Goal: Transaction & Acquisition: Purchase product/service

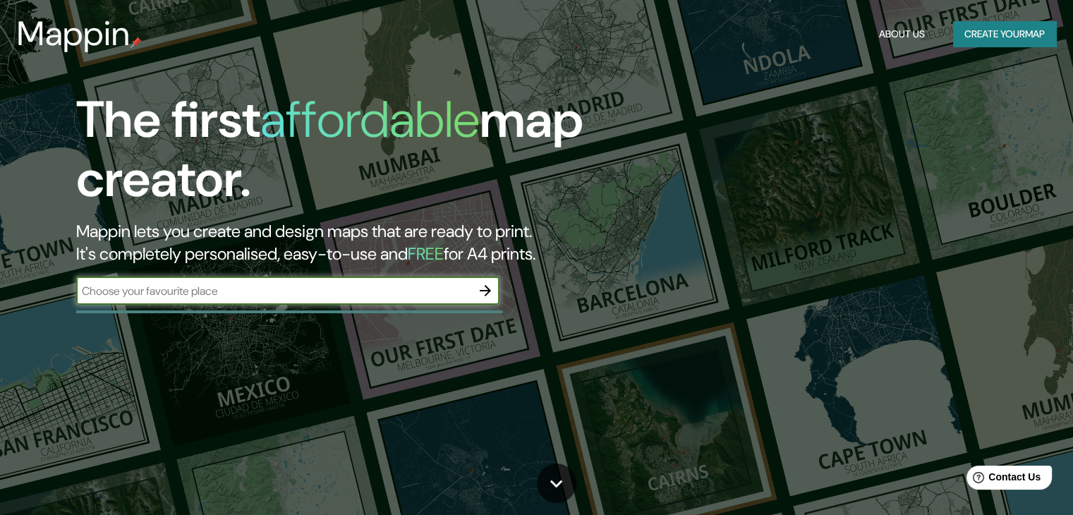
click at [424, 301] on div "​" at bounding box center [287, 291] width 423 height 28
type input "huaquechula"
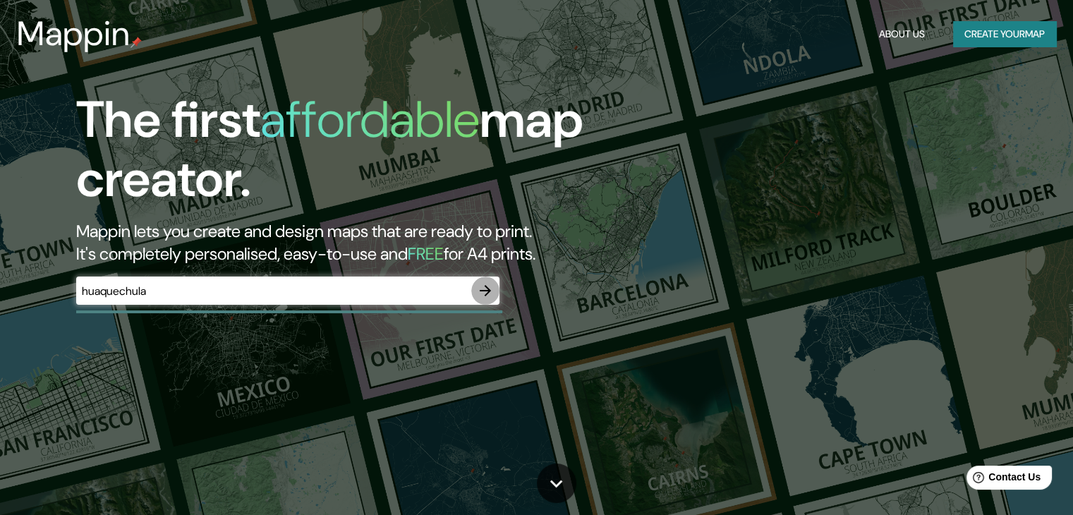
click at [483, 286] on icon "button" at bounding box center [485, 290] width 17 height 17
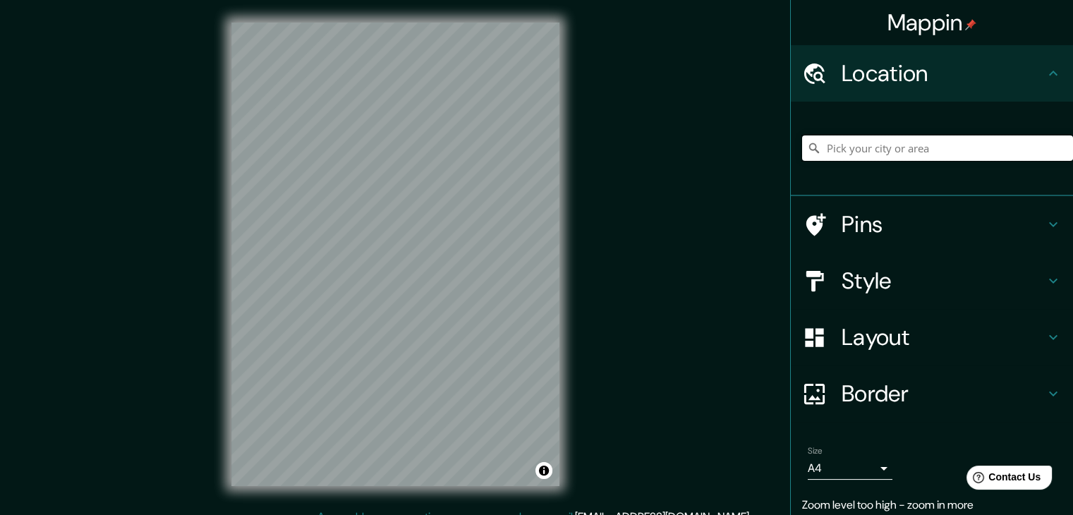
click at [847, 152] on input "Pick your city or area" at bounding box center [937, 147] width 271 height 25
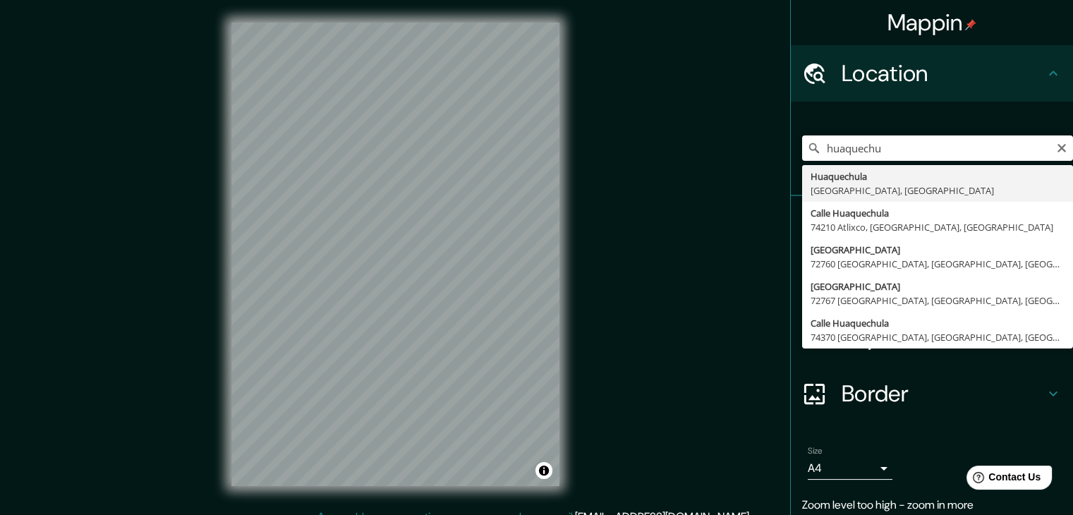
type input "[GEOGRAPHIC_DATA], [GEOGRAPHIC_DATA], [GEOGRAPHIC_DATA]"
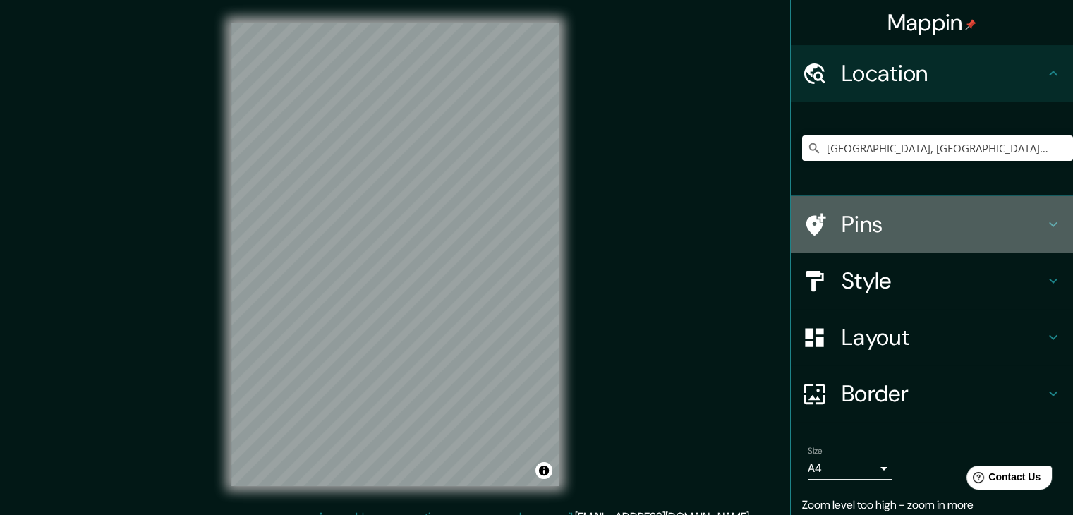
click at [889, 214] on h4 "Pins" at bounding box center [943, 224] width 203 height 28
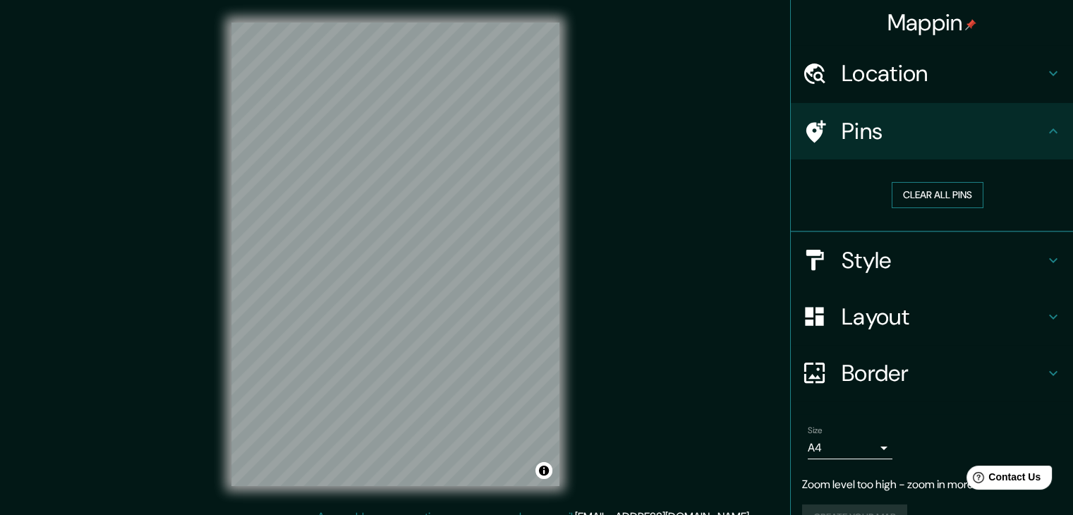
click at [911, 193] on button "Clear all pins" at bounding box center [938, 195] width 92 height 26
click at [916, 82] on h4 "Location" at bounding box center [943, 73] width 203 height 28
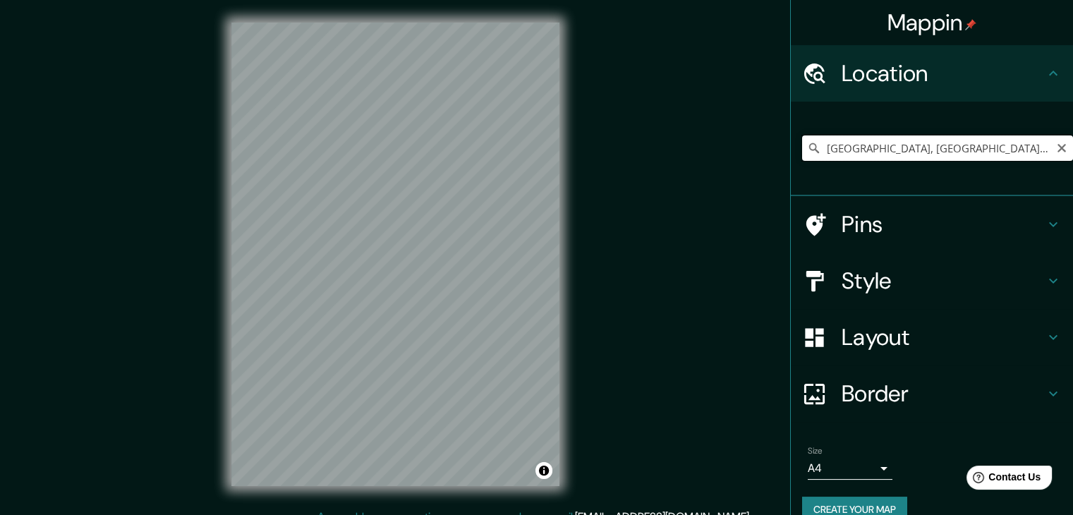
click at [978, 149] on input "[GEOGRAPHIC_DATA], [GEOGRAPHIC_DATA], [GEOGRAPHIC_DATA]" at bounding box center [937, 147] width 271 height 25
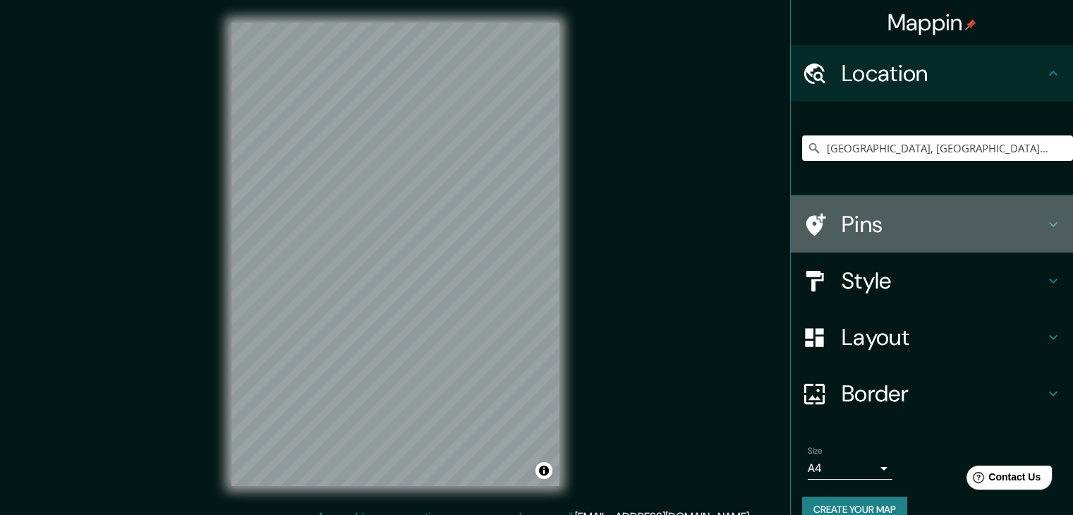
click at [881, 221] on h4 "Pins" at bounding box center [943, 224] width 203 height 28
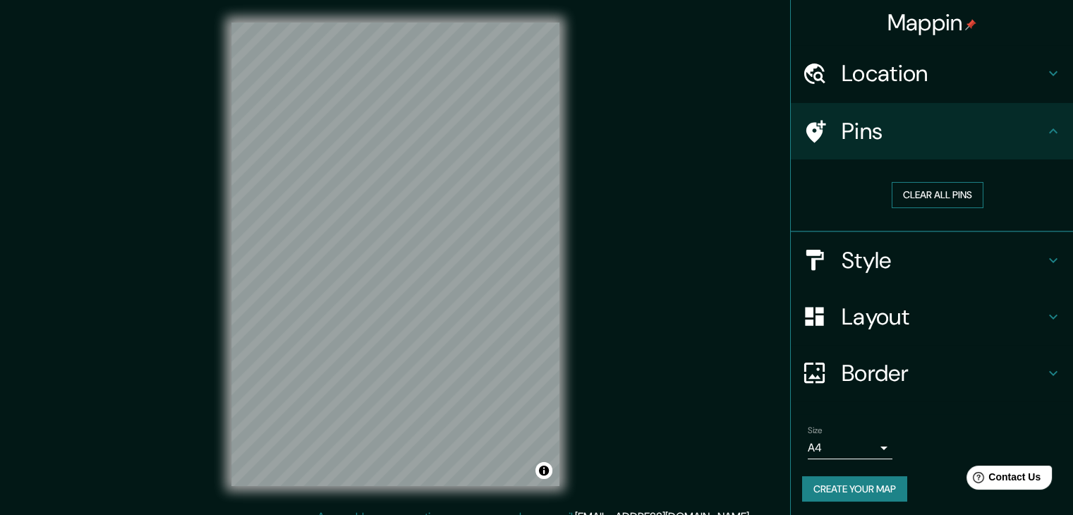
click at [916, 205] on button "Clear all pins" at bounding box center [938, 195] width 92 height 26
click at [908, 188] on button "Clear all pins" at bounding box center [938, 195] width 92 height 26
click at [700, 234] on div "Mappin Location Huaquechula, Puebla, México Pins Clear all pins Style Layout Bo…" at bounding box center [536, 265] width 1073 height 531
click at [900, 312] on h4 "Layout" at bounding box center [943, 317] width 203 height 28
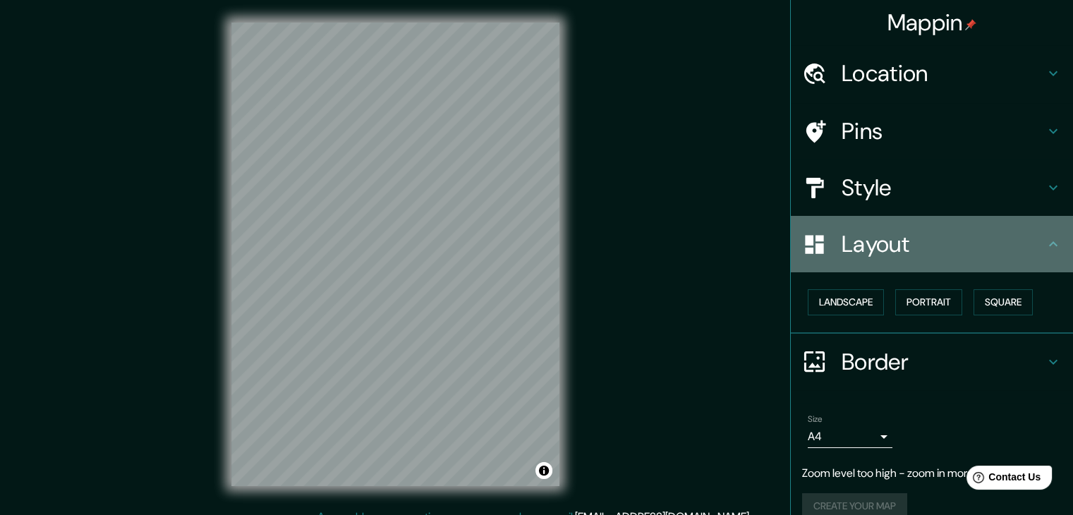
click at [895, 250] on h4 "Layout" at bounding box center [943, 244] width 203 height 28
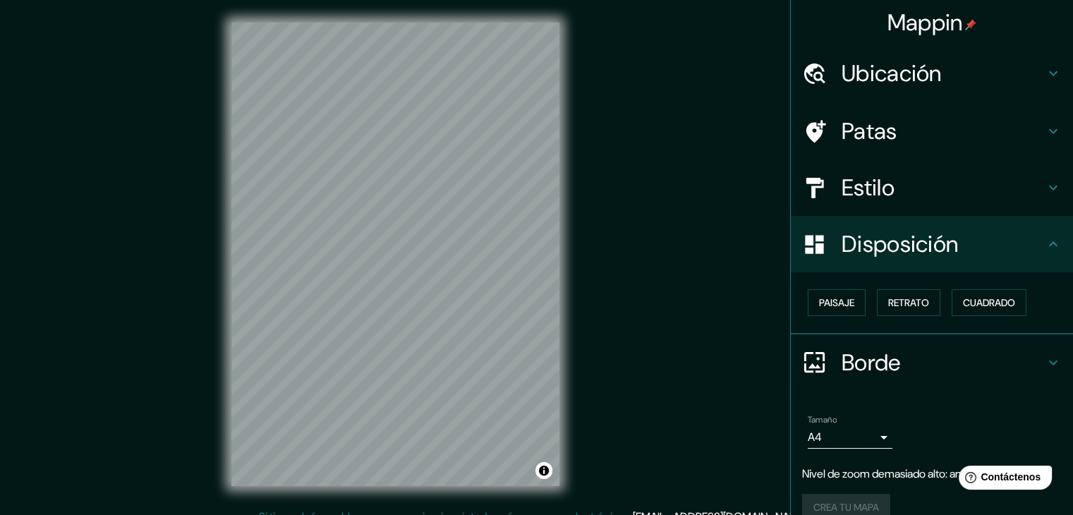
click at [708, 153] on div "Mappin Ubicación Huaquechula, Puebla, México Patas Estilo Disposición Paisaje R…" at bounding box center [536, 265] width 1073 height 531
click at [903, 69] on font "Ubicación" at bounding box center [892, 74] width 100 height 30
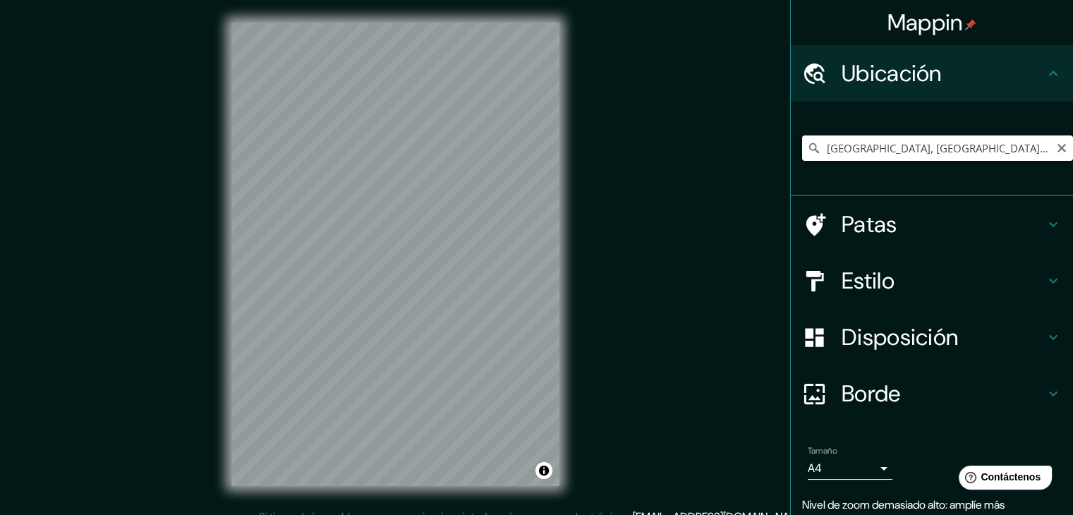
click at [986, 136] on input "[GEOGRAPHIC_DATA], [GEOGRAPHIC_DATA], [GEOGRAPHIC_DATA]" at bounding box center [937, 147] width 271 height 25
drag, startPoint x: 751, startPoint y: 218, endPoint x: 751, endPoint y: 210, distance: 8.5
click at [751, 217] on div "Mappin Ubicación Huaquechula, Puebla, México Patas Estilo Disposición Borde Eli…" at bounding box center [536, 265] width 1073 height 531
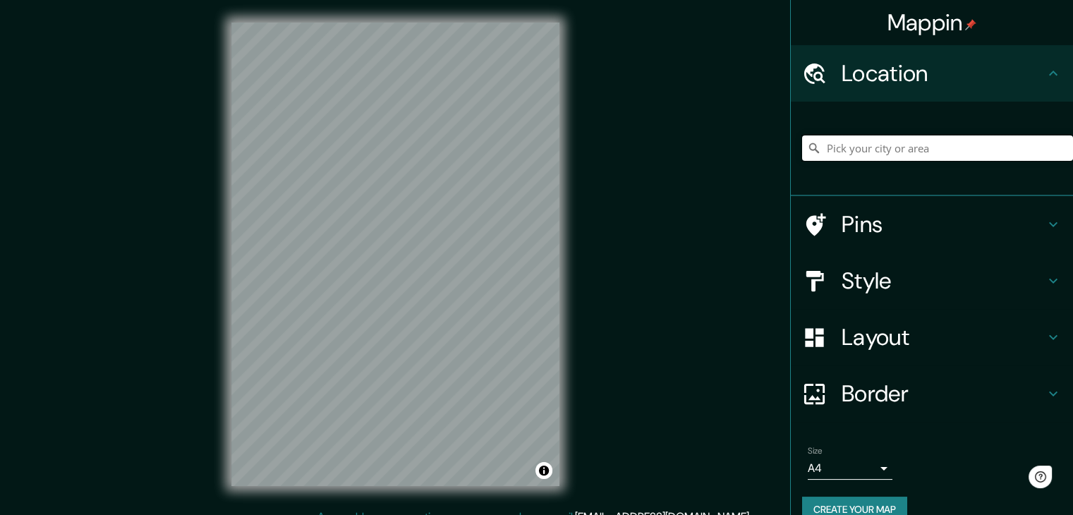
click at [945, 148] on input "Pick your city or area" at bounding box center [937, 147] width 271 height 25
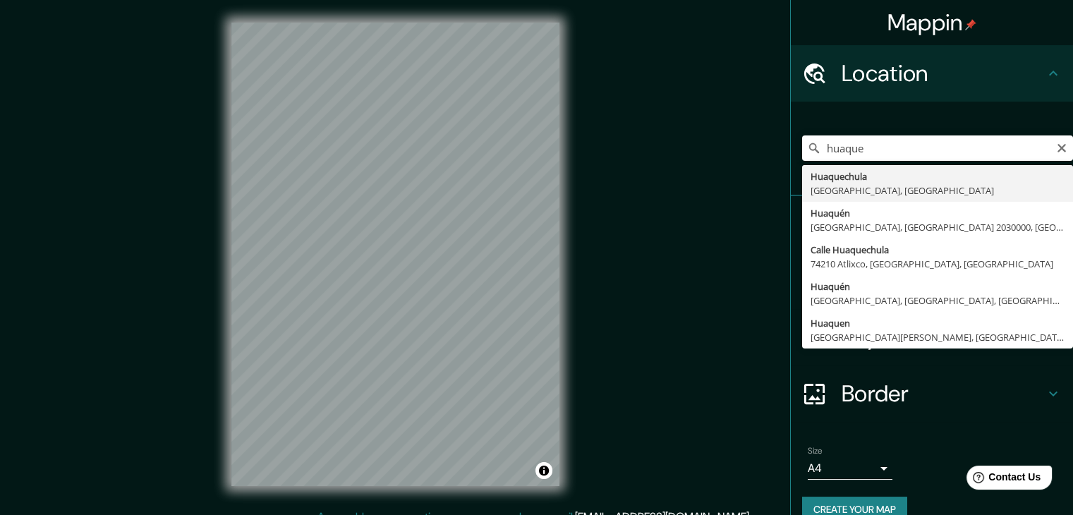
type input "[GEOGRAPHIC_DATA], [GEOGRAPHIC_DATA], [GEOGRAPHIC_DATA]"
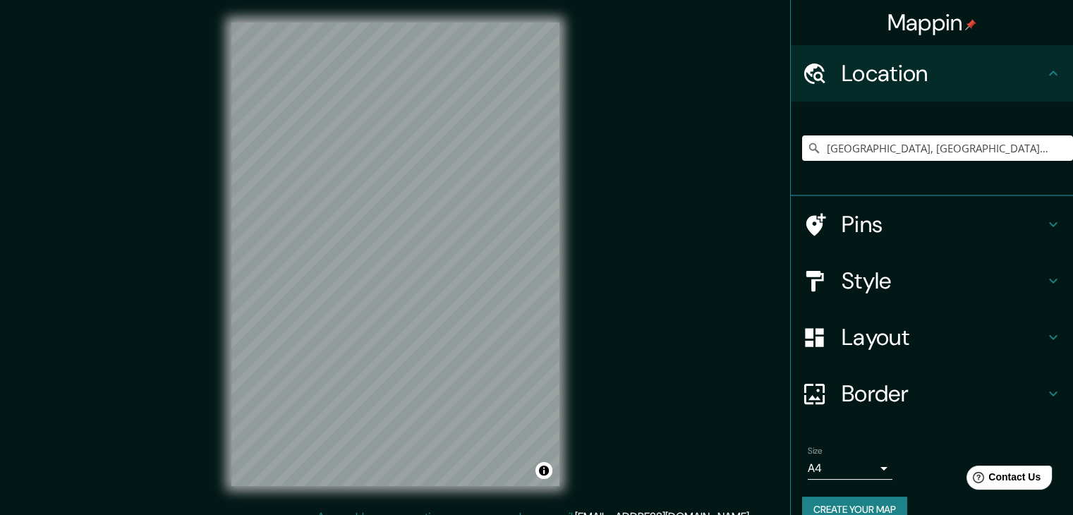
click at [878, 224] on h4 "Pins" at bounding box center [943, 224] width 203 height 28
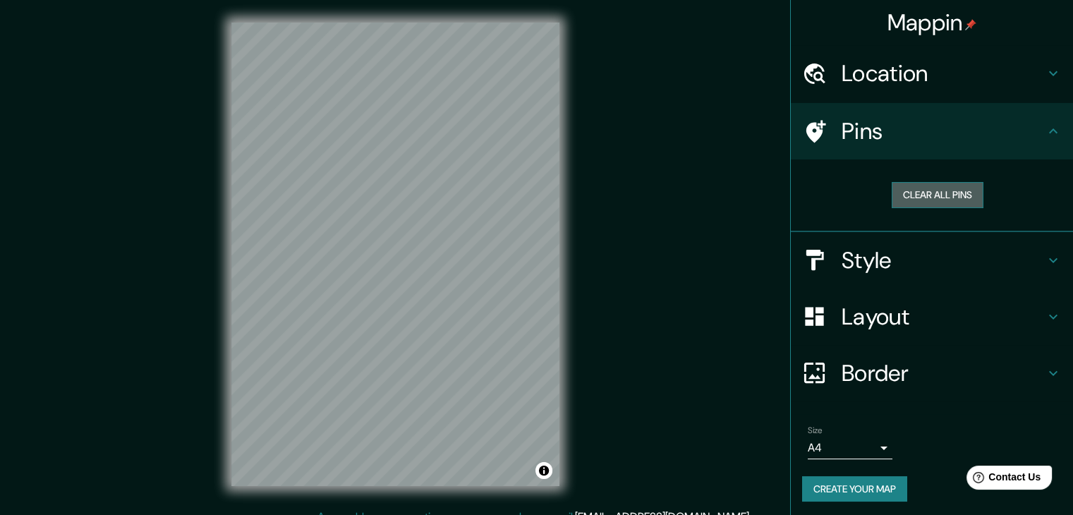
click at [911, 191] on button "Clear all pins" at bounding box center [938, 195] width 92 height 26
click at [923, 195] on button "Clear all pins" at bounding box center [938, 195] width 92 height 26
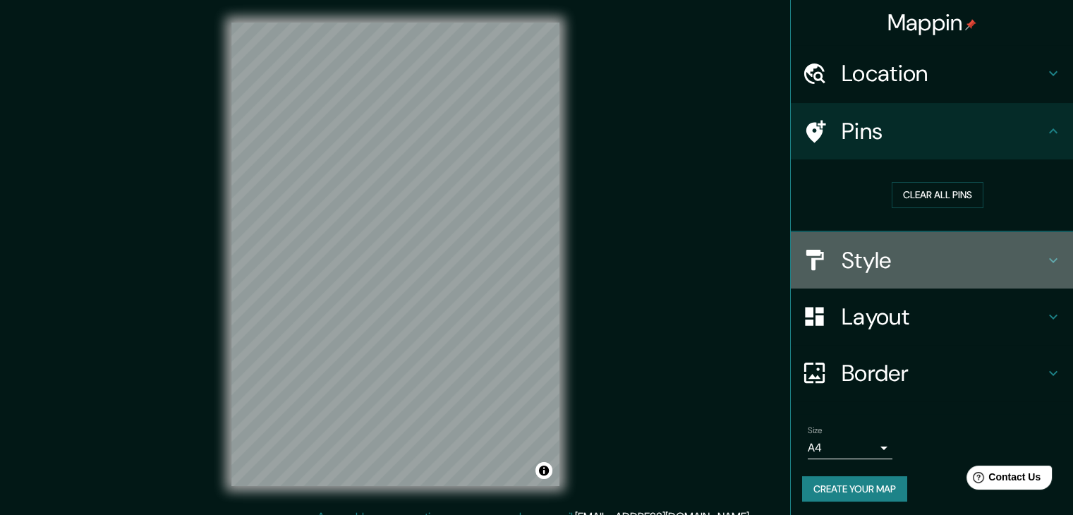
click at [923, 260] on h4 "Style" at bounding box center [943, 260] width 203 height 28
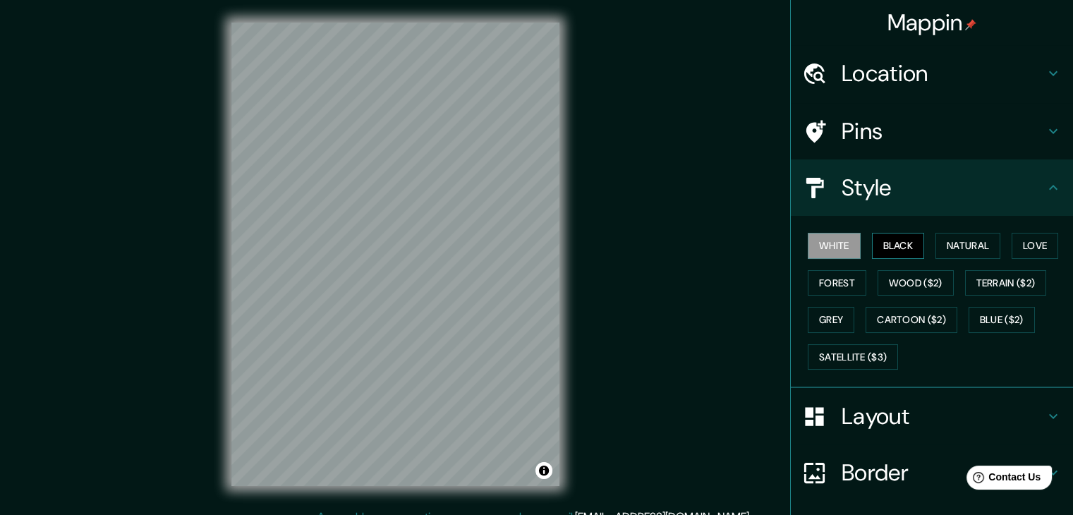
click at [887, 246] on button "Black" at bounding box center [898, 246] width 53 height 26
click at [955, 238] on button "Natural" at bounding box center [967, 246] width 65 height 26
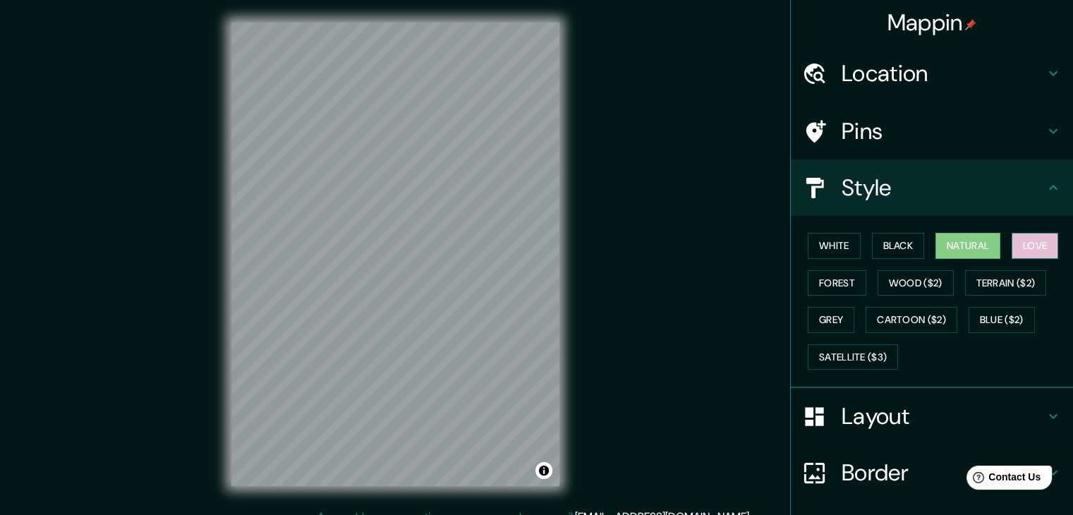
click at [1020, 241] on button "Love" at bounding box center [1035, 246] width 47 height 26
click at [836, 273] on button "Forest" at bounding box center [837, 283] width 59 height 26
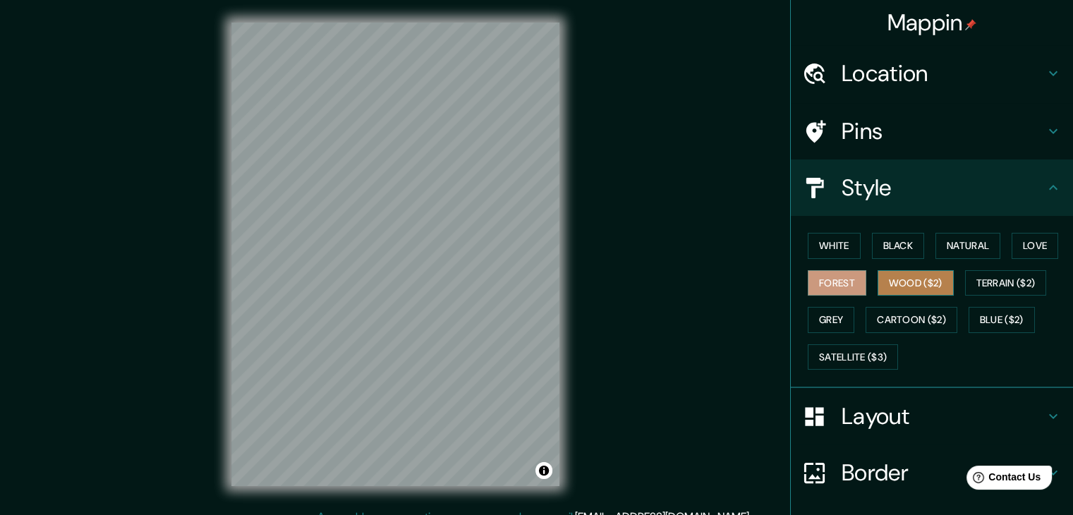
click at [916, 280] on button "Wood ($2)" at bounding box center [916, 283] width 76 height 26
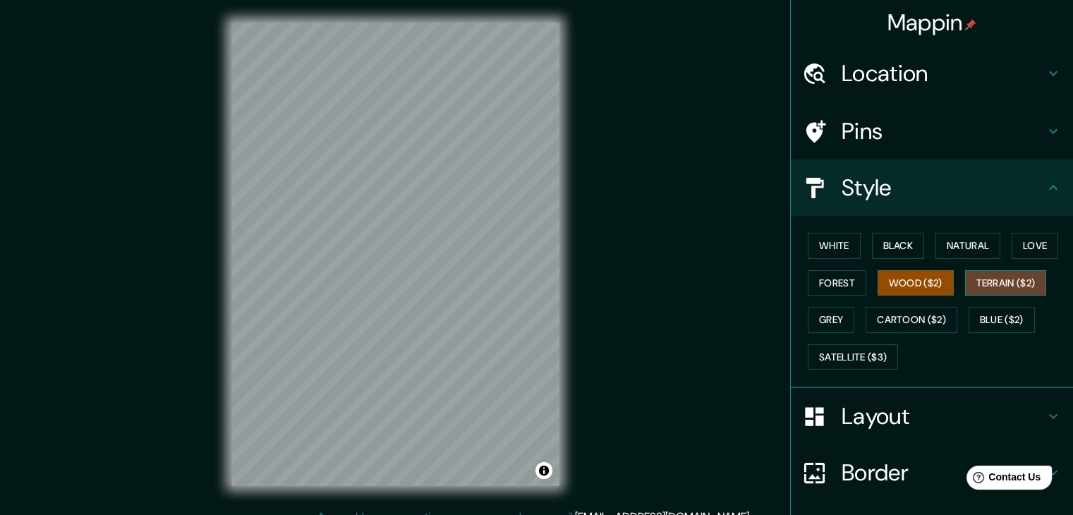
click at [979, 280] on button "Terrain ($2)" at bounding box center [1006, 283] width 82 height 26
click at [815, 317] on button "Grey" at bounding box center [831, 320] width 47 height 26
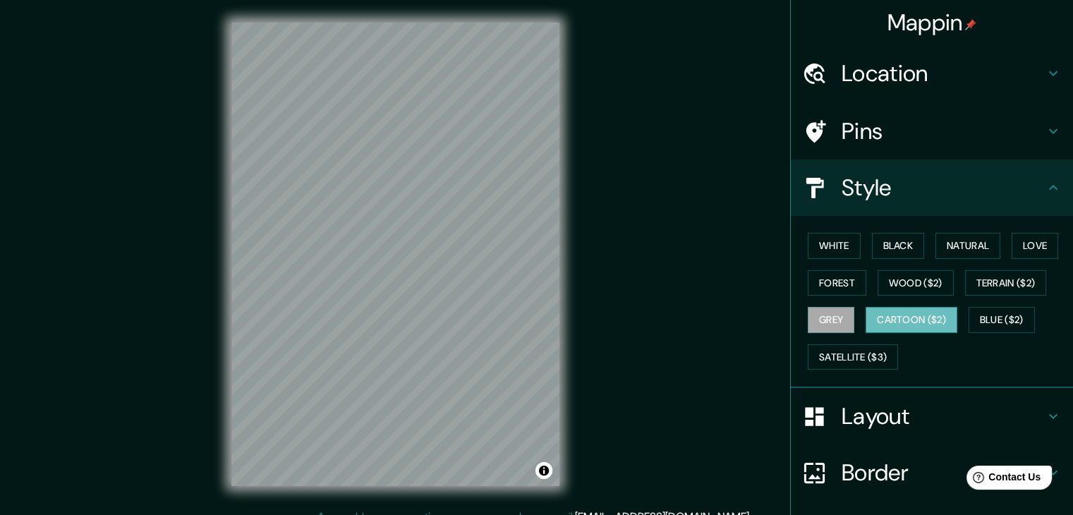
click at [878, 319] on button "Cartoon ($2)" at bounding box center [912, 320] width 92 height 26
click at [980, 322] on button "Blue ($2)" at bounding box center [1002, 320] width 66 height 26
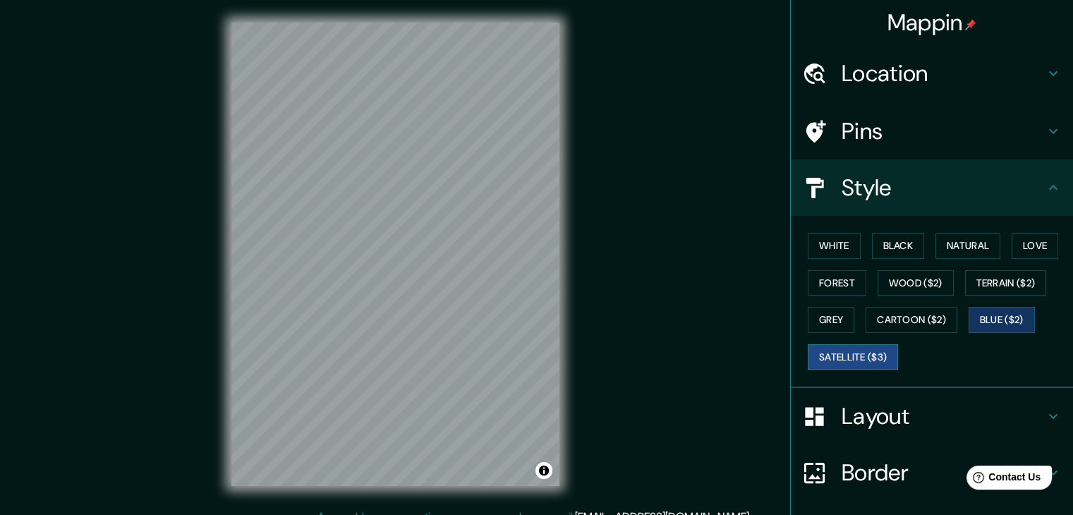
click at [850, 364] on button "Satellite ($3)" at bounding box center [853, 357] width 90 height 26
click at [818, 250] on button "White" at bounding box center [834, 246] width 53 height 26
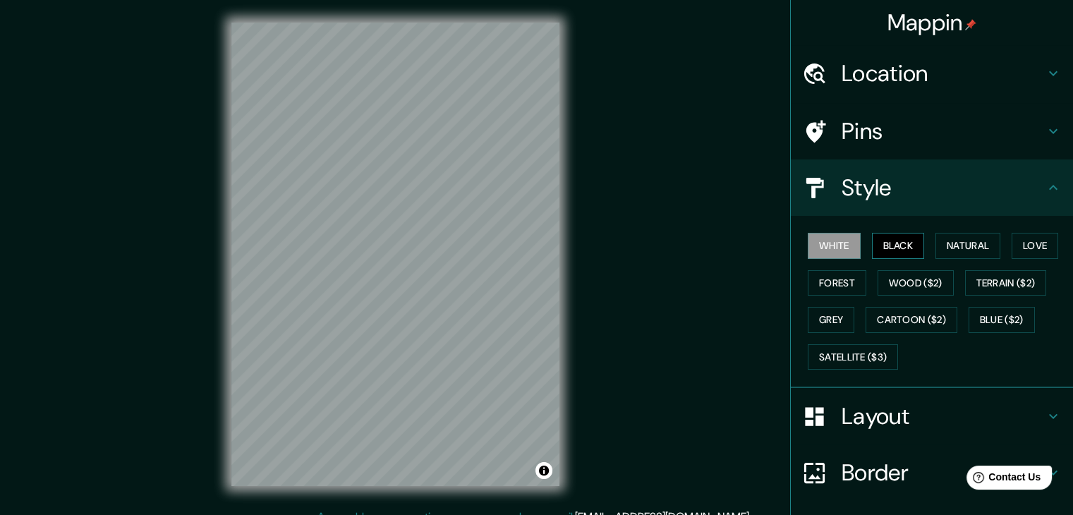
click at [885, 248] on button "Black" at bounding box center [898, 246] width 53 height 26
click at [943, 243] on button "Natural" at bounding box center [967, 246] width 65 height 26
click at [993, 243] on button "Natural" at bounding box center [967, 246] width 65 height 26
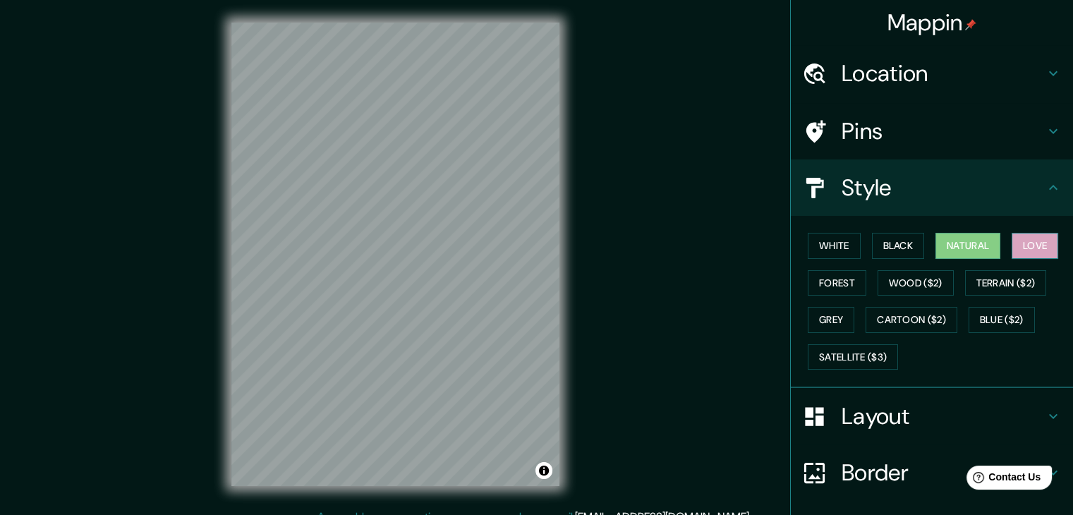
click at [1016, 246] on button "Love" at bounding box center [1035, 246] width 47 height 26
click at [832, 286] on button "Forest" at bounding box center [837, 283] width 59 height 26
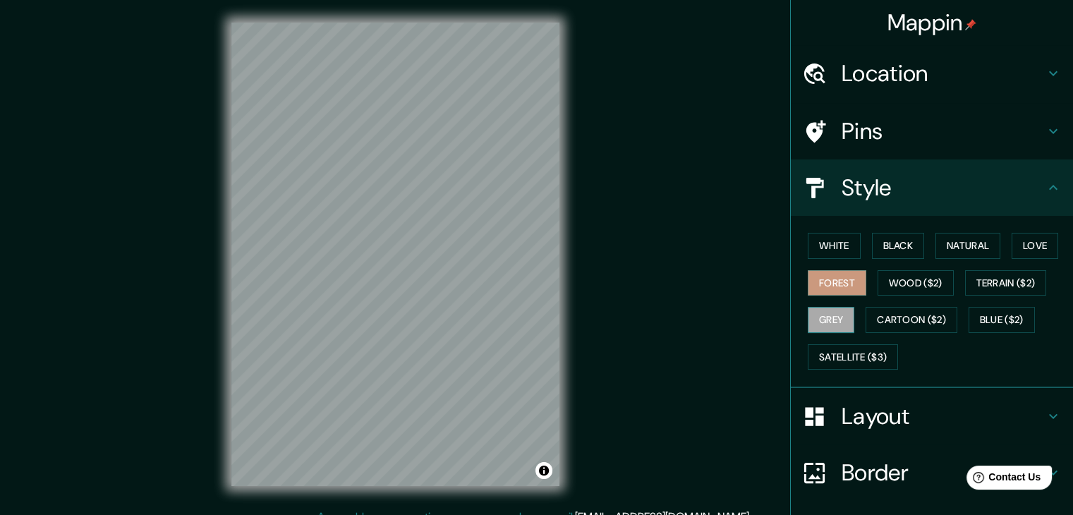
click at [821, 311] on button "Grey" at bounding box center [831, 320] width 47 height 26
click at [897, 279] on button "Wood ($2)" at bounding box center [916, 283] width 76 height 26
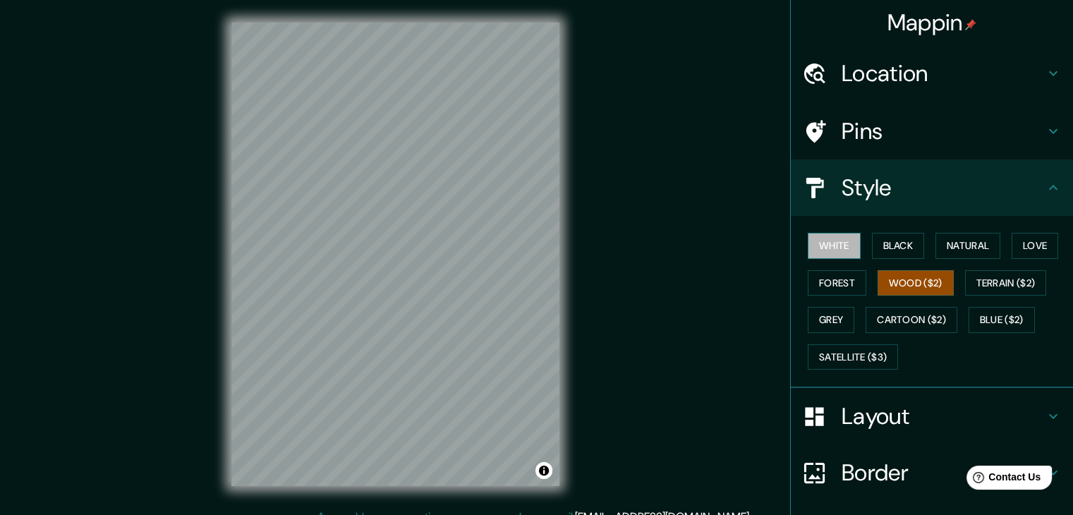
click at [812, 241] on button "White" at bounding box center [834, 246] width 53 height 26
click at [885, 255] on button "Black" at bounding box center [898, 246] width 53 height 26
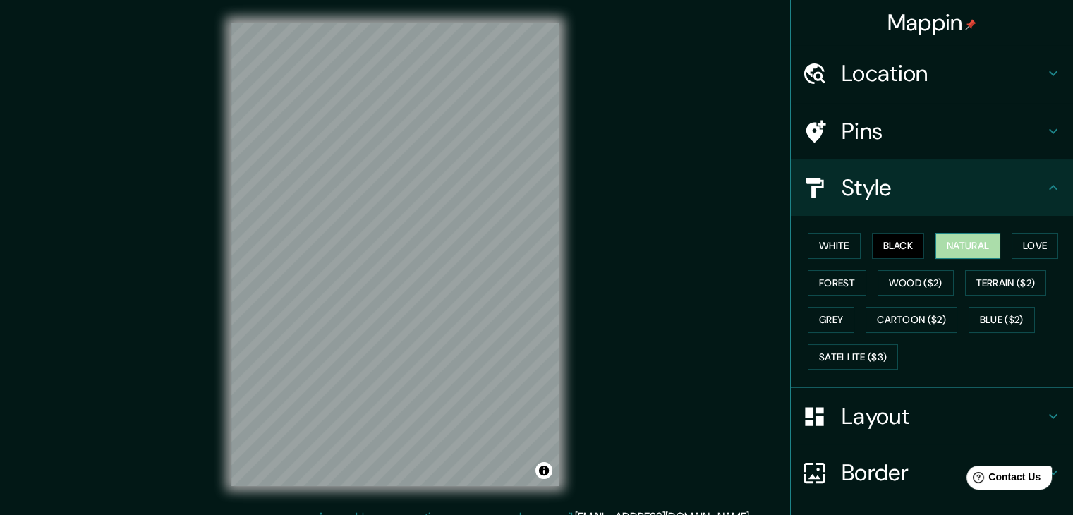
click at [942, 246] on button "Natural" at bounding box center [967, 246] width 65 height 26
click at [823, 289] on button "Forest" at bounding box center [837, 283] width 59 height 26
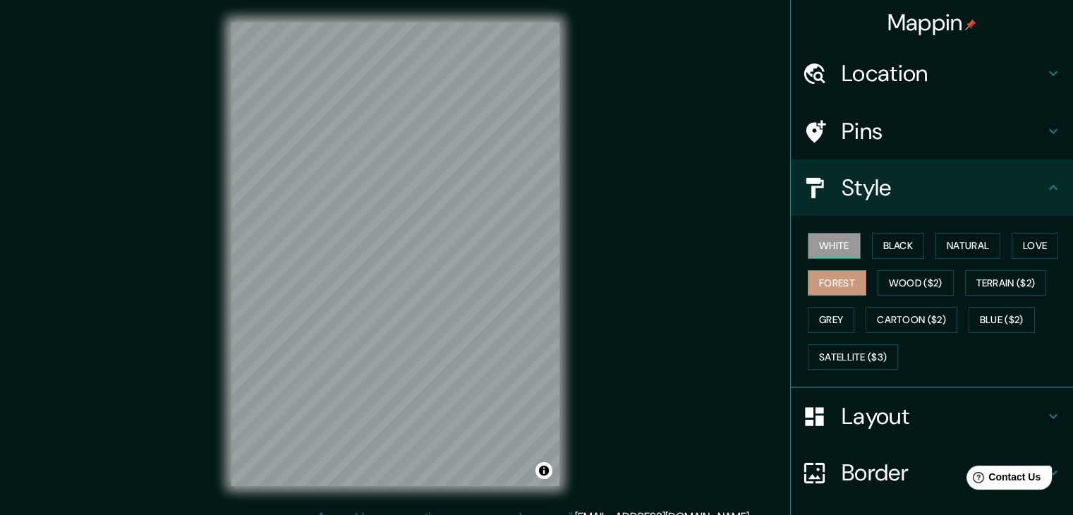
click at [820, 251] on button "White" at bounding box center [834, 246] width 53 height 26
click at [880, 254] on button "Black" at bounding box center [898, 246] width 53 height 26
click at [813, 323] on button "Grey" at bounding box center [831, 320] width 47 height 26
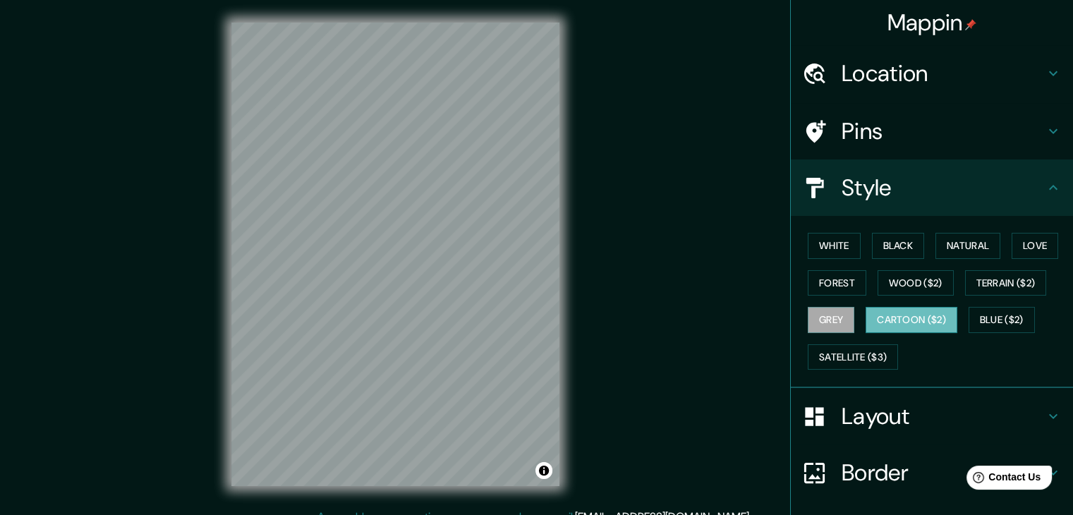
click at [907, 317] on button "Cartoon ($2)" at bounding box center [912, 320] width 92 height 26
click at [852, 360] on button "Satellite ($3)" at bounding box center [853, 357] width 90 height 26
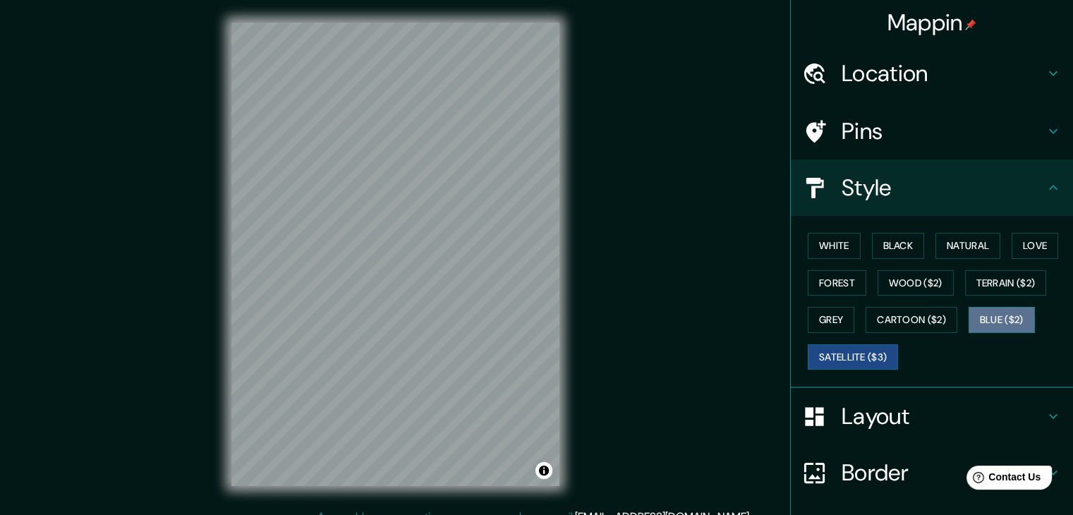
click at [996, 325] on button "Blue ($2)" at bounding box center [1002, 320] width 66 height 26
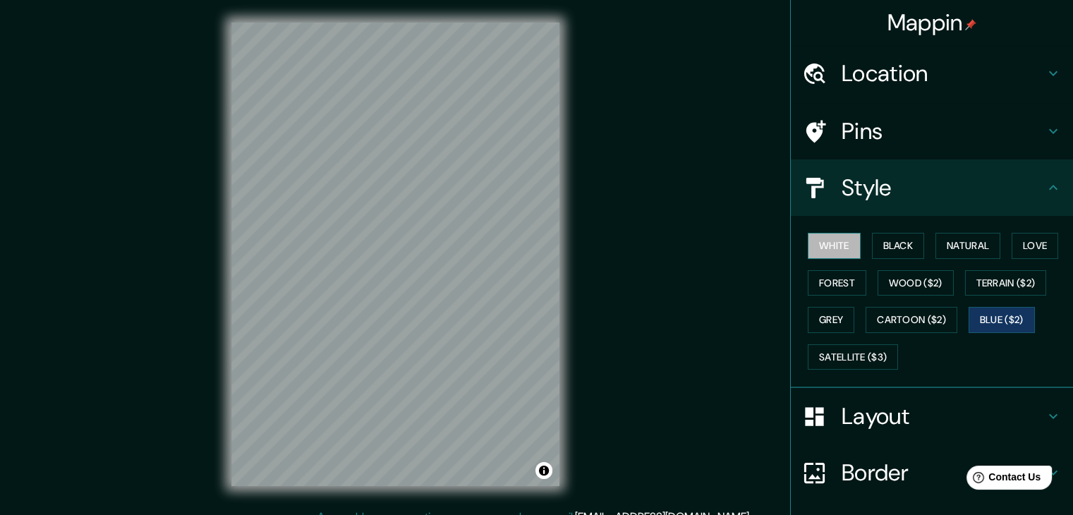
click at [822, 239] on button "White" at bounding box center [834, 246] width 53 height 26
click at [887, 408] on h4 "Layout" at bounding box center [943, 416] width 203 height 28
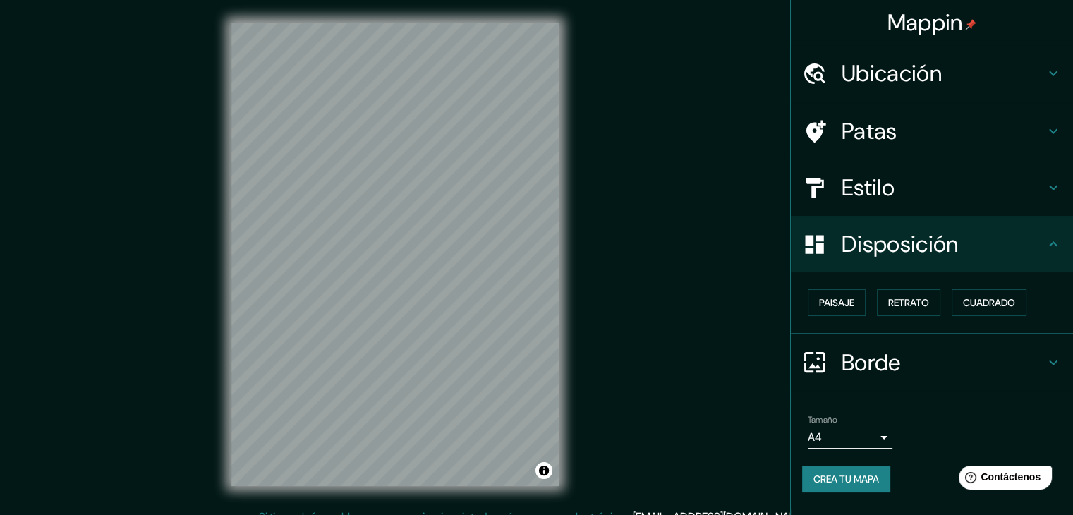
click at [736, 255] on div "Mappin Ubicación Huaquechula, [GEOGRAPHIC_DATA], [GEOGRAPHIC_DATA] Patas Estilo…" at bounding box center [536, 265] width 1073 height 531
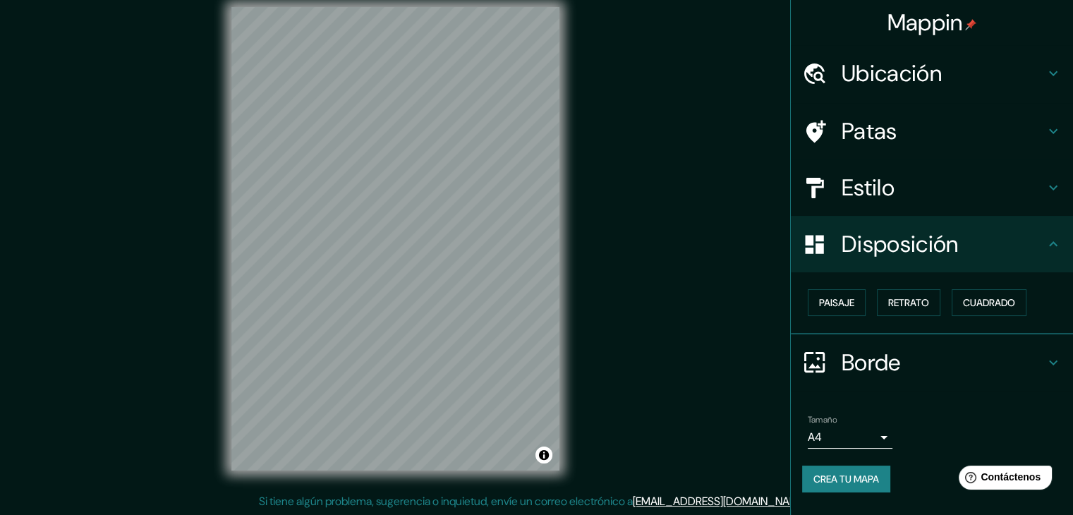
scroll to position [16, 0]
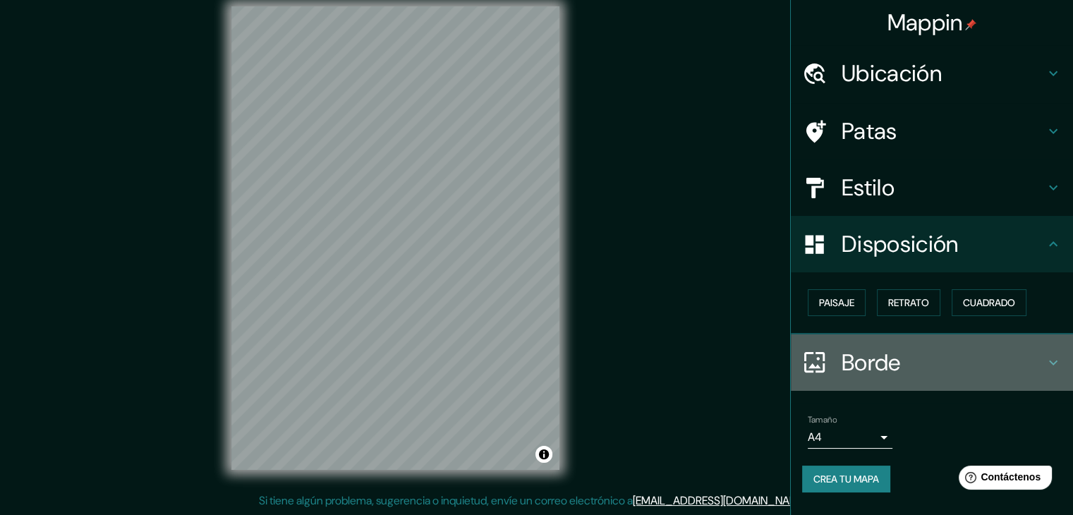
click at [1058, 359] on icon at bounding box center [1053, 362] width 17 height 17
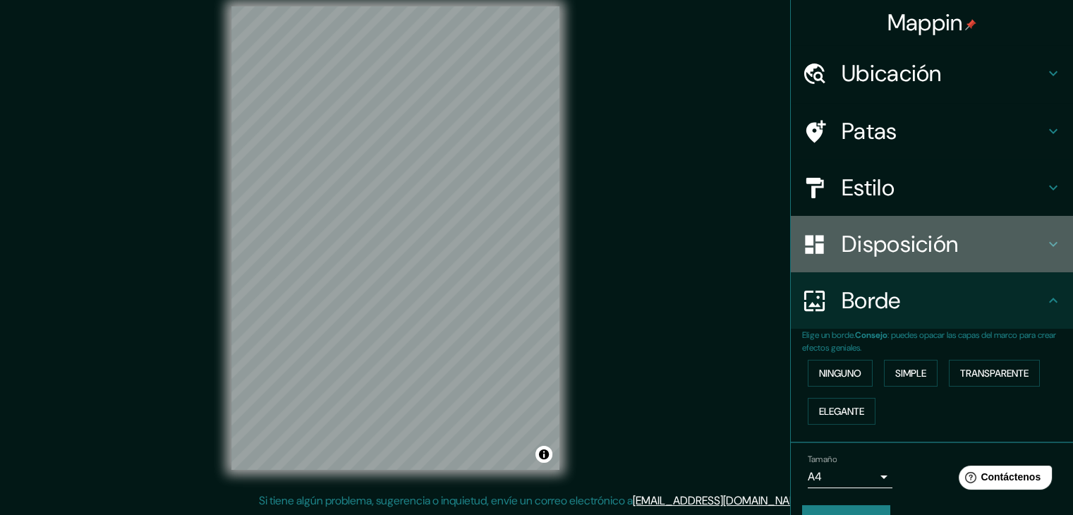
click at [974, 248] on h4 "Disposición" at bounding box center [943, 244] width 203 height 28
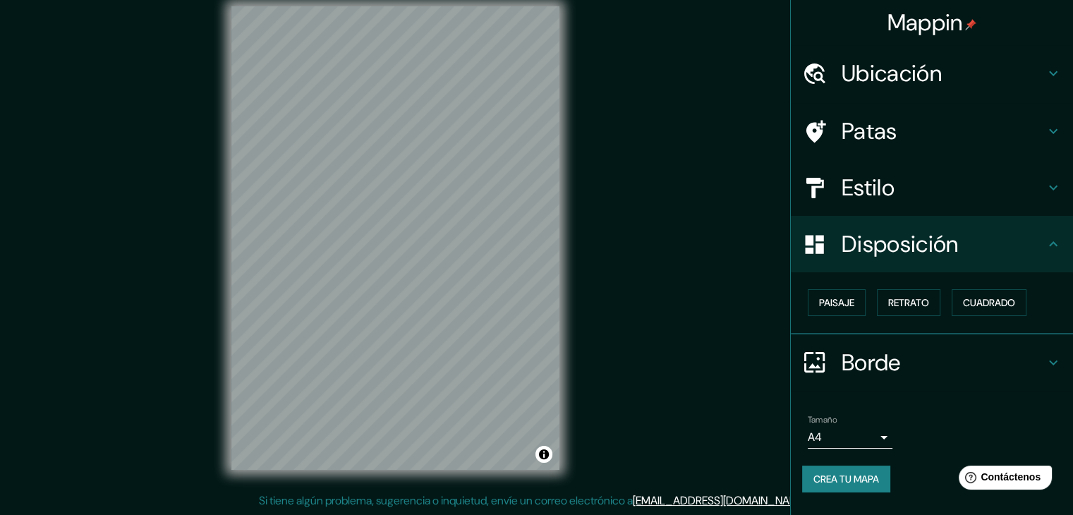
click at [969, 204] on div "Estilo" at bounding box center [932, 187] width 282 height 56
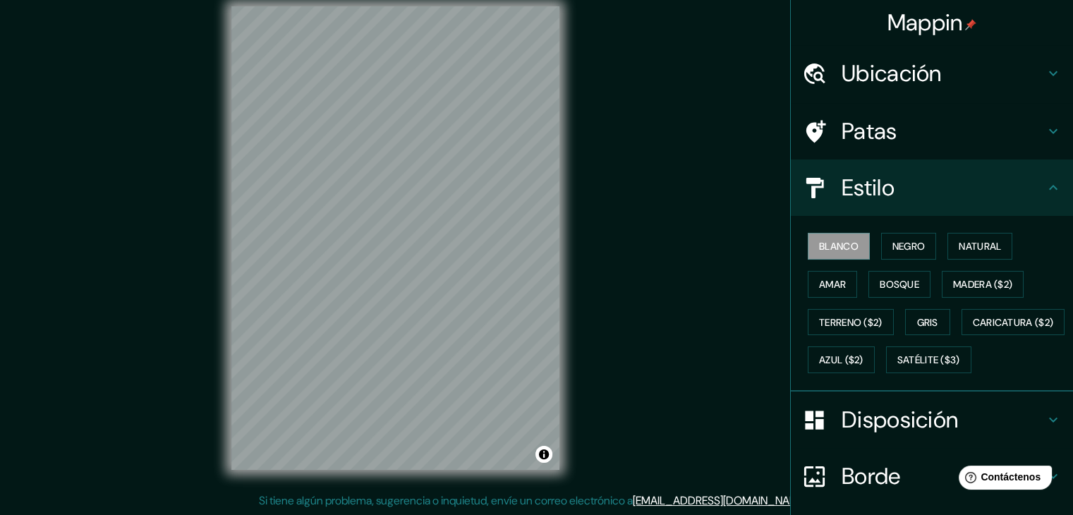
click at [970, 198] on h4 "Estilo" at bounding box center [943, 188] width 203 height 28
click at [930, 435] on font "Disposición" at bounding box center [900, 420] width 116 height 30
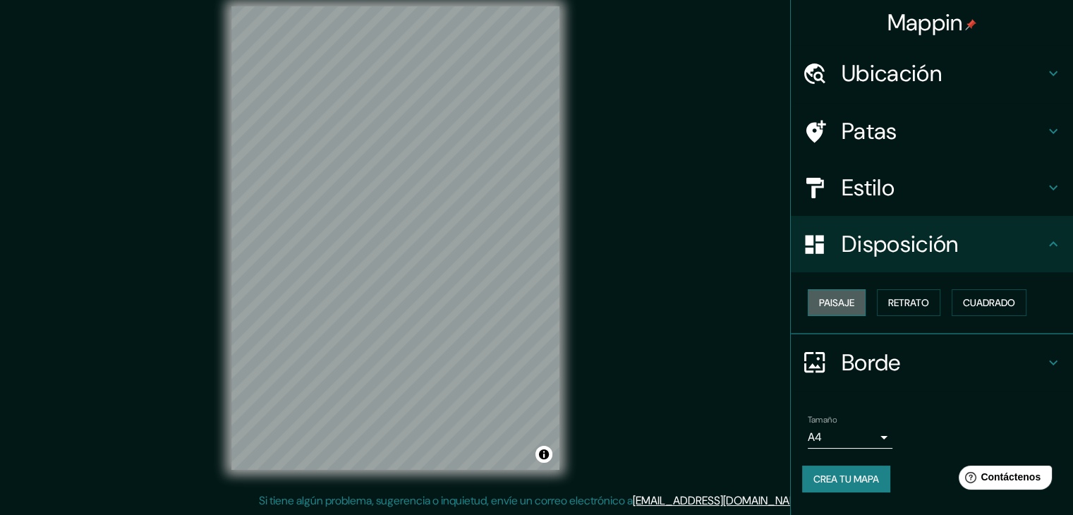
click at [847, 305] on font "Paisaje" at bounding box center [836, 302] width 35 height 13
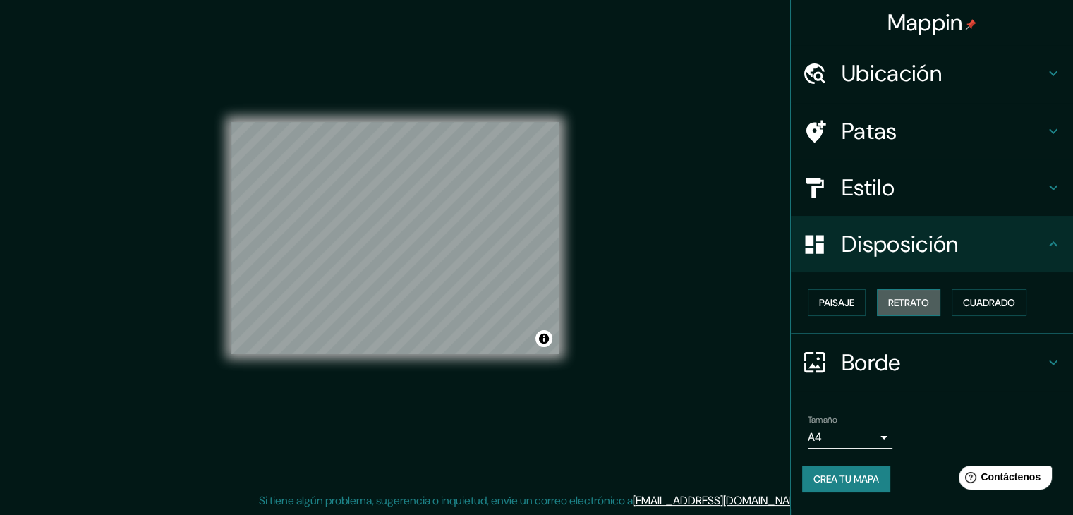
click at [911, 305] on font "Retrato" at bounding box center [908, 302] width 41 height 13
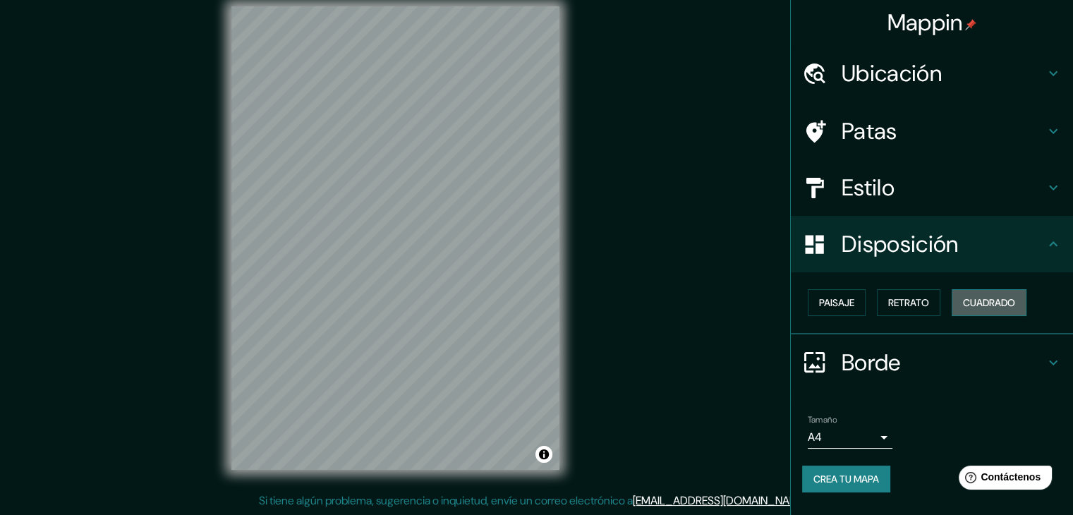
click at [990, 305] on font "Cuadrado" at bounding box center [989, 302] width 52 height 13
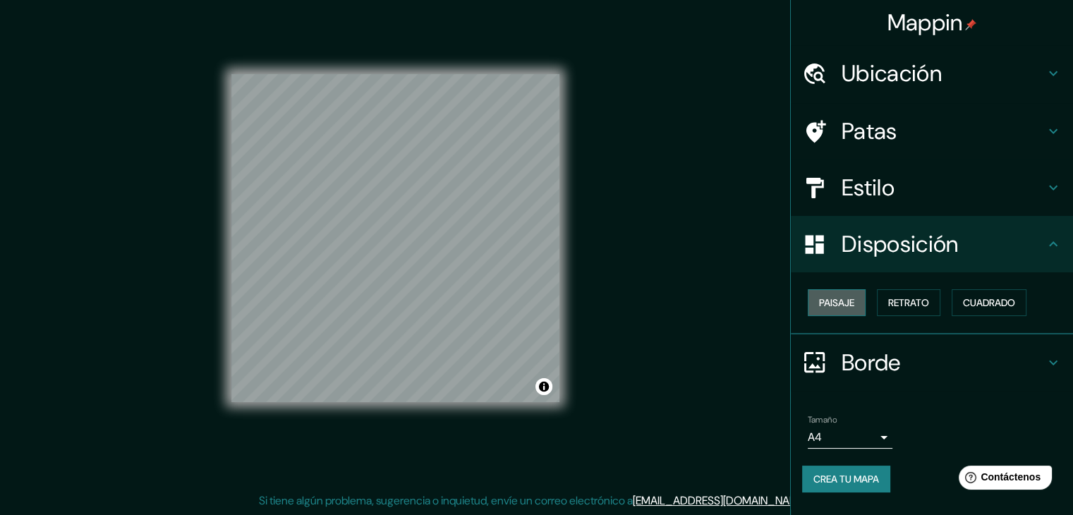
click at [842, 305] on font "Paisaje" at bounding box center [836, 302] width 35 height 13
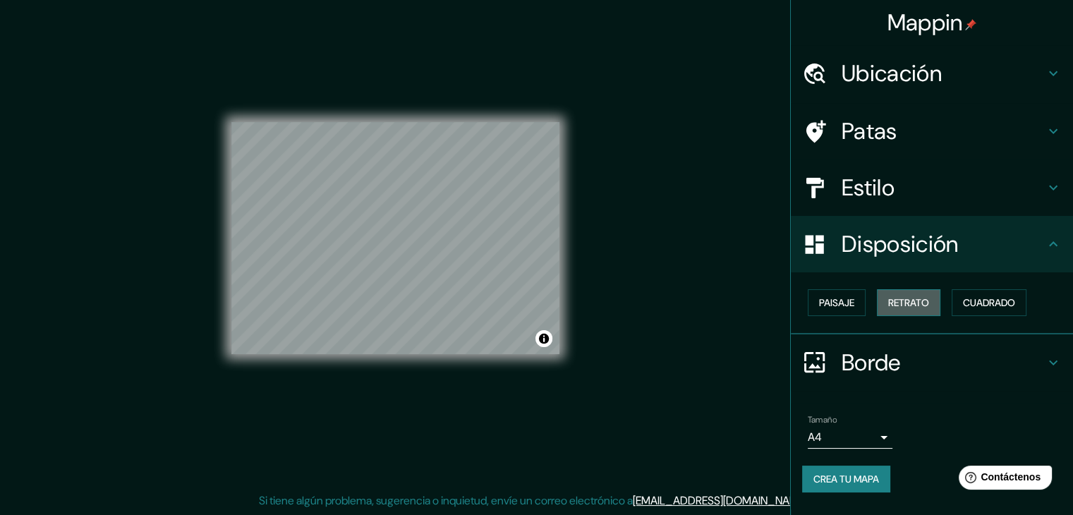
click at [919, 301] on font "Retrato" at bounding box center [908, 302] width 41 height 13
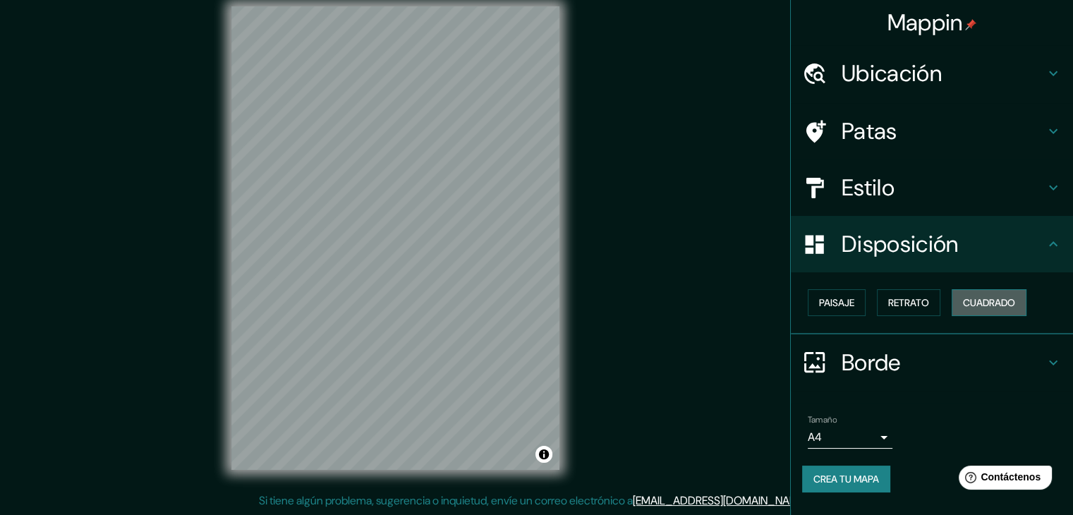
click at [971, 303] on font "Cuadrado" at bounding box center [989, 302] width 52 height 13
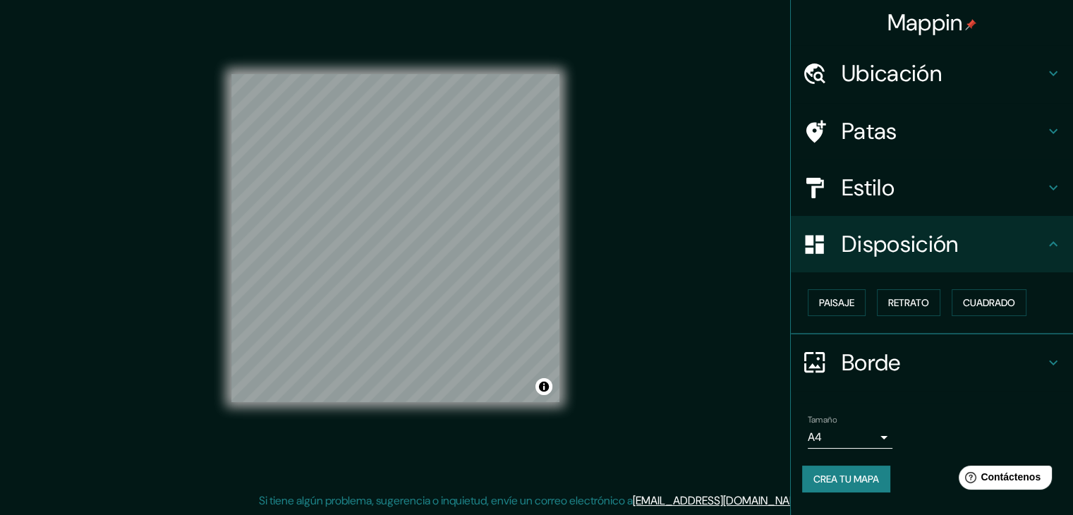
click at [632, 259] on div "Mappin Ubicación Huaquechula, [GEOGRAPHIC_DATA], [GEOGRAPHIC_DATA] Patas Estilo…" at bounding box center [536, 249] width 1073 height 531
